Goal: Find specific page/section: Find specific page/section

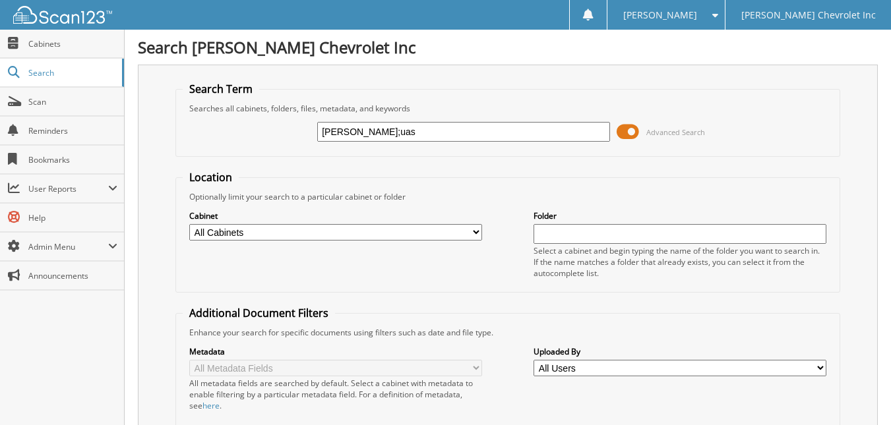
type input "[PERSON_NAME];uas"
drag, startPoint x: 386, startPoint y: 130, endPoint x: 64, endPoint y: 152, distance: 322.4
click at [64, 152] on body "Michelle C. Settings Logout Joe Lunghamer Chevrolet Inc Close Cabinets Search S…" at bounding box center [445, 333] width 891 height 666
type input "i"
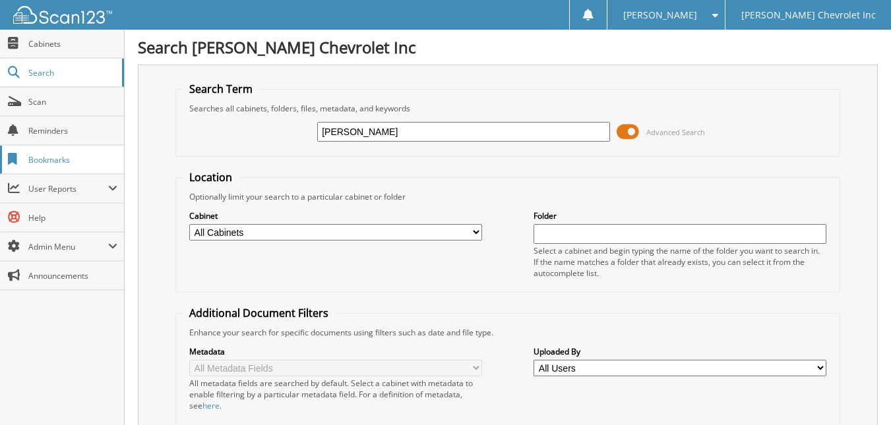
type input "syed ilyas"
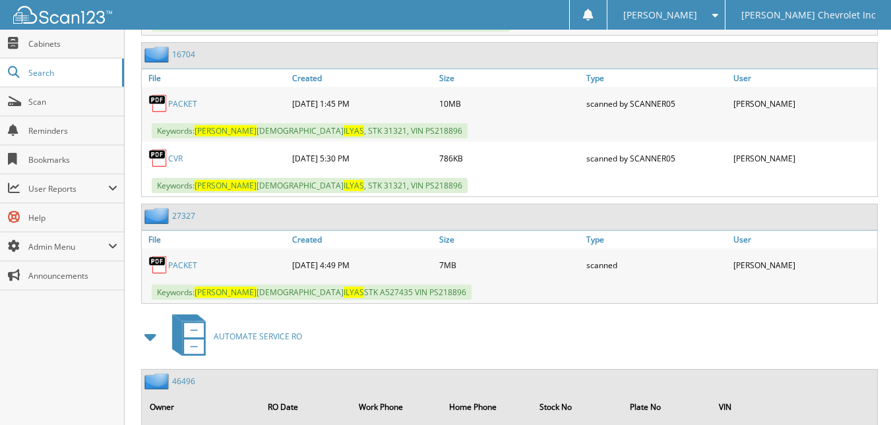
scroll to position [923, 0]
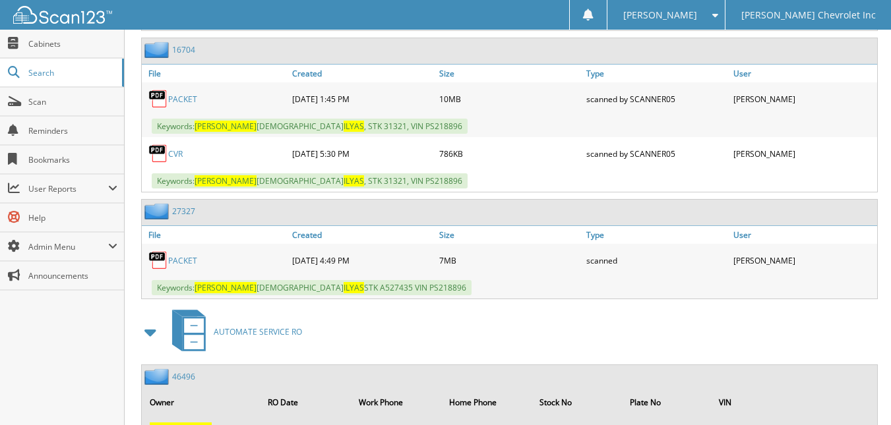
click at [186, 264] on link "PACKET" at bounding box center [182, 260] width 29 height 11
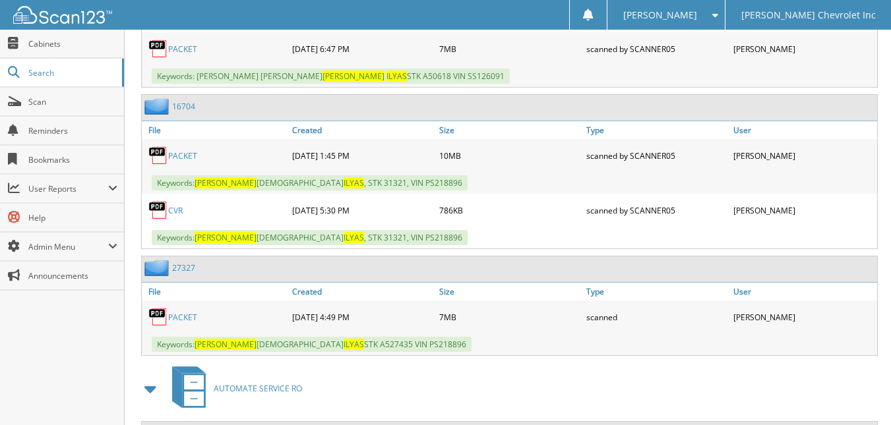
scroll to position [982, 0]
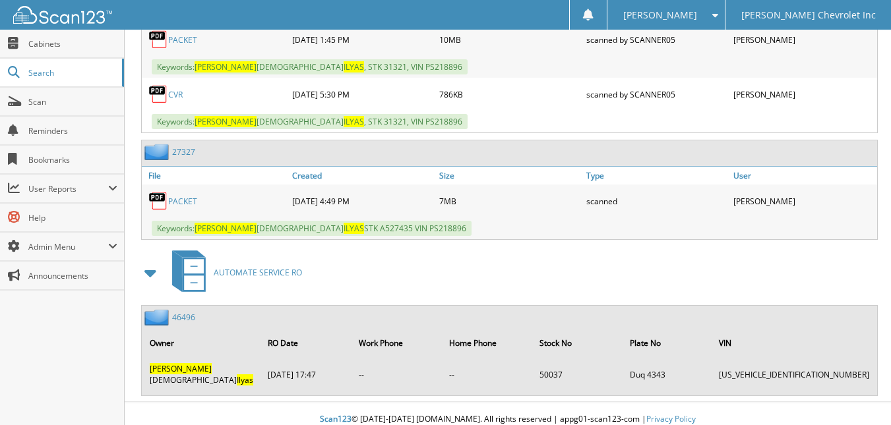
click at [189, 197] on link "PACKET" at bounding box center [182, 201] width 29 height 11
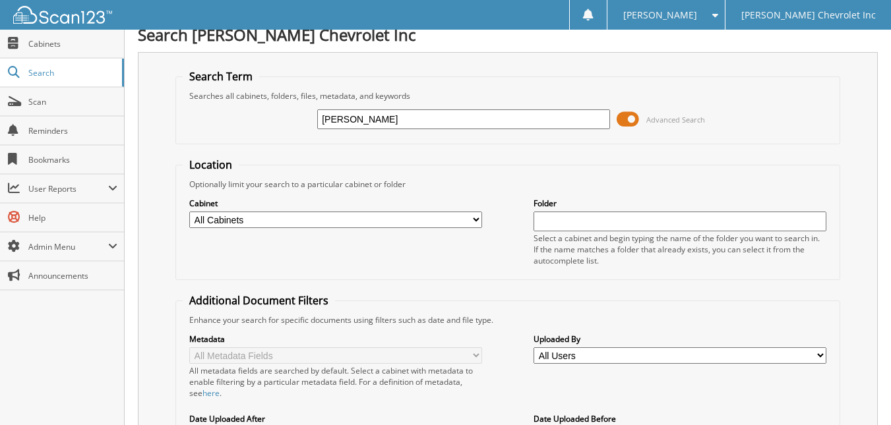
scroll to position [0, 0]
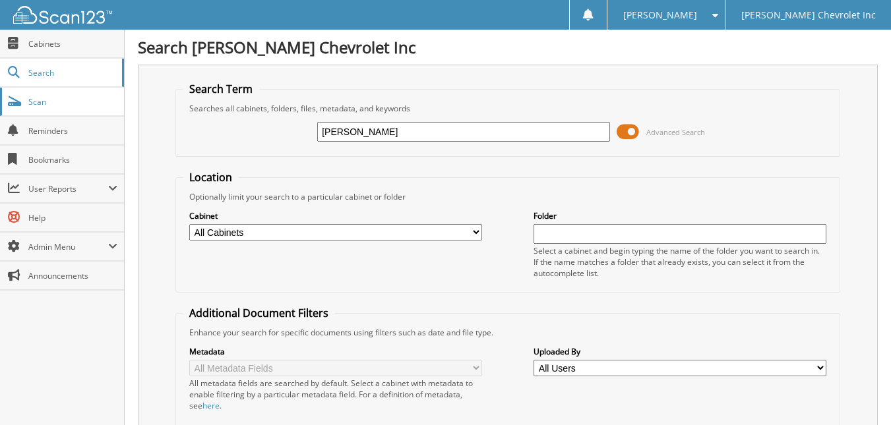
click at [40, 103] on span "Scan" at bounding box center [72, 101] width 89 height 11
